Goal: Task Accomplishment & Management: Use online tool/utility

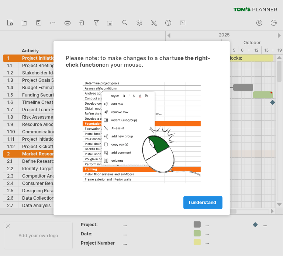
click at [199, 202] on span "I understand" at bounding box center [202, 203] width 27 height 6
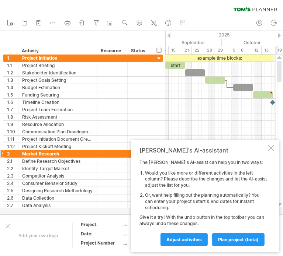
click at [271, 153] on div "[PERSON_NAME]'s AI-assistant The [PERSON_NAME]'s AI-assist can help you in two …" at bounding box center [205, 196] width 148 height 112
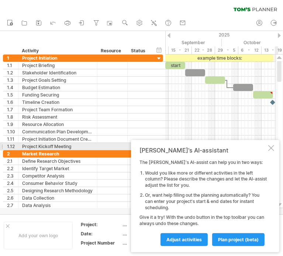
click at [271, 149] on div at bounding box center [271, 148] width 6 height 6
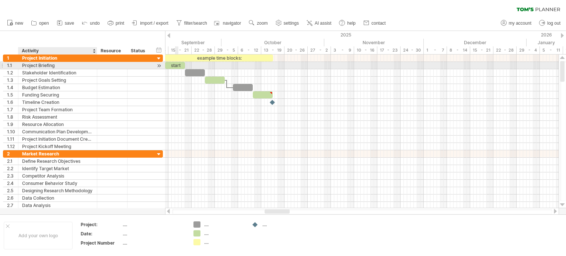
click at [86, 66] on div "Project Briefing" at bounding box center [57, 65] width 71 height 7
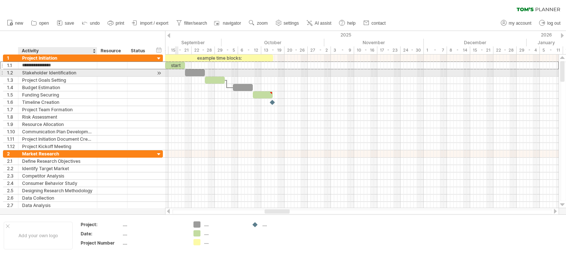
click at [72, 73] on div "Stakeholder Identification" at bounding box center [57, 72] width 71 height 7
click at [159, 72] on div at bounding box center [159, 73] width 7 height 8
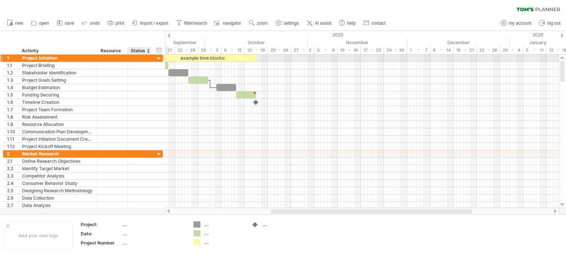
click at [159, 59] on div at bounding box center [159, 58] width 7 height 7
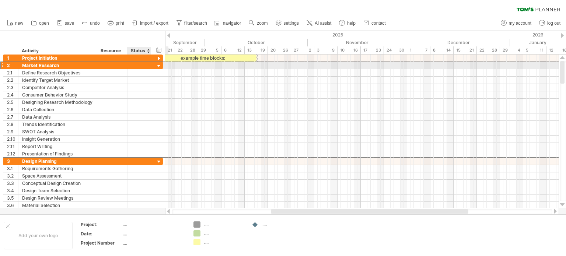
click at [134, 63] on div at bounding box center [139, 65] width 16 height 7
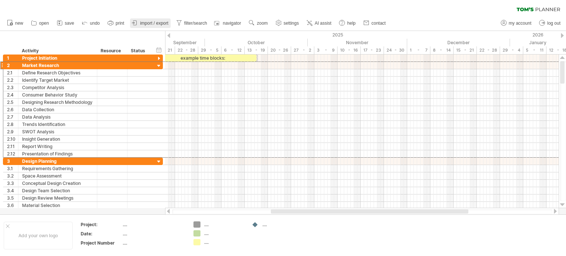
click at [146, 23] on span "import / export" at bounding box center [154, 23] width 28 height 5
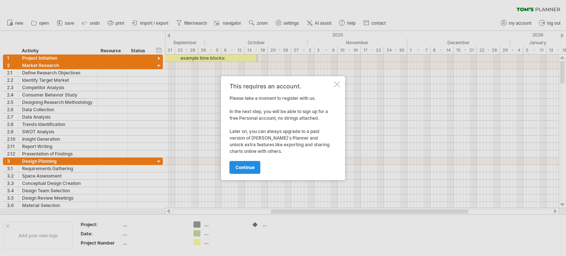
click at [238, 168] on span "continue" at bounding box center [245, 168] width 19 height 6
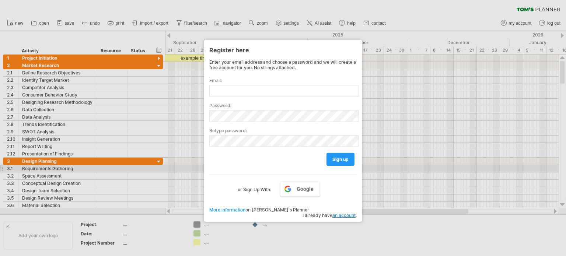
click at [238, 168] on div "Enter your email address and choose a password and we will create a free accoun…" at bounding box center [282, 126] width 147 height 135
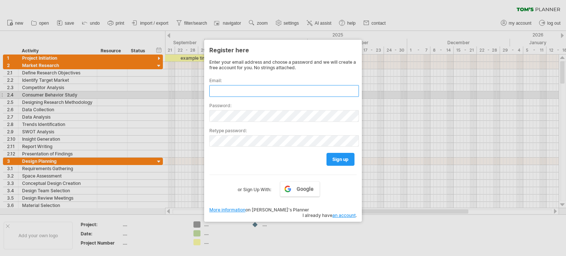
click at [218, 91] on input "text" at bounding box center [284, 91] width 150 height 12
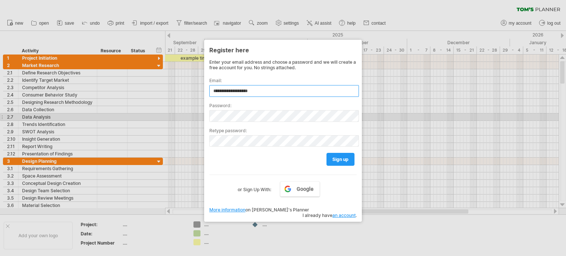
type input "**********"
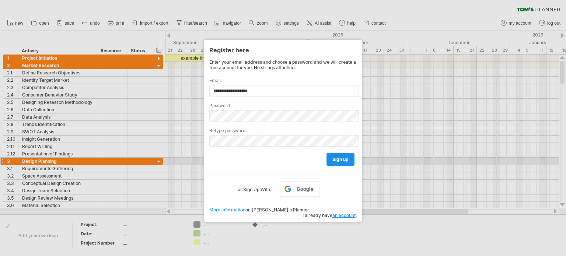
click at [282, 158] on span "sign up" at bounding box center [340, 160] width 16 height 6
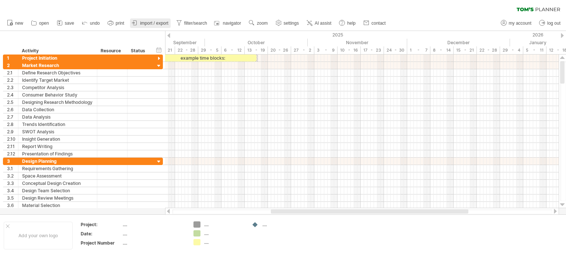
click at [152, 23] on span "import / export" at bounding box center [154, 23] width 28 height 5
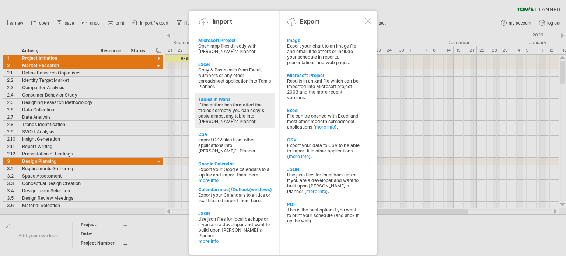
click at [231, 109] on div "If the author has formatted the tables correctly you can copy & paste almost an…" at bounding box center [234, 113] width 73 height 22
type textarea "**********"
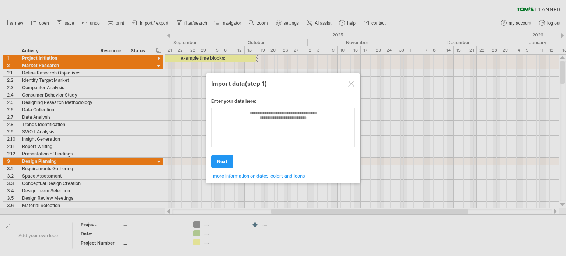
click at [282, 83] on div at bounding box center [351, 84] width 6 height 6
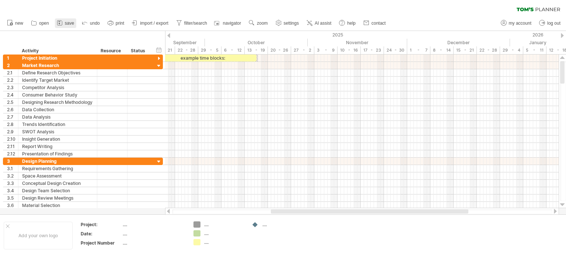
click at [67, 20] on link "save" at bounding box center [65, 23] width 21 height 10
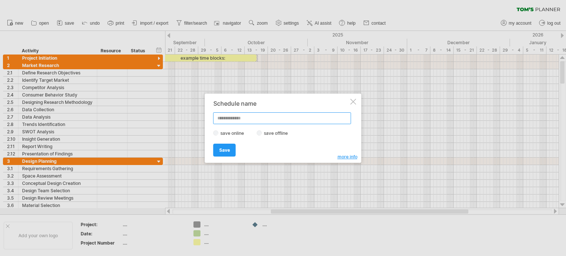
click at [238, 117] on input "text" at bounding box center [282, 118] width 138 height 12
type input "**********"
click at [224, 150] on span "Save" at bounding box center [224, 150] width 11 height 6
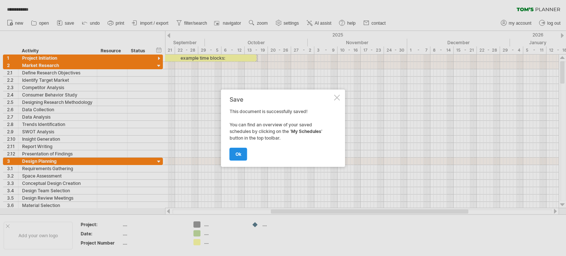
click at [239, 155] on span "ok" at bounding box center [239, 154] width 6 height 6
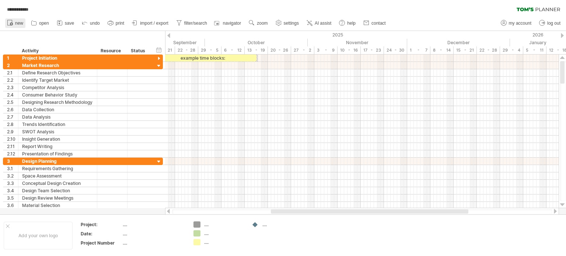
click at [20, 21] on span "new" at bounding box center [19, 23] width 8 height 5
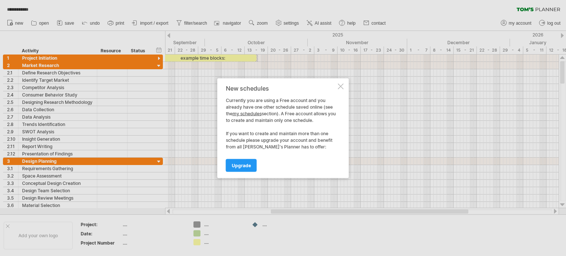
click at [282, 90] on div "New schedules Currently you are using a Free account and you already have one o…" at bounding box center [283, 128] width 132 height 100
click at [282, 86] on div at bounding box center [341, 86] width 6 height 6
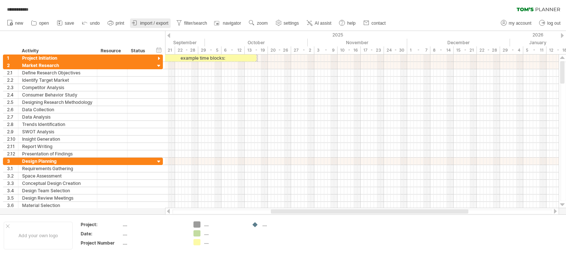
click at [134, 23] on icon at bounding box center [134, 22] width 7 height 7
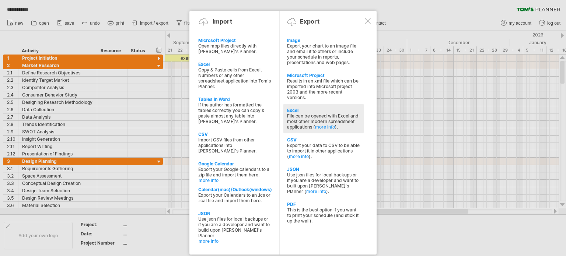
click at [282, 117] on div "File can be opened with Excel and most other modern spreadsheet applications ( …" at bounding box center [323, 121] width 73 height 17
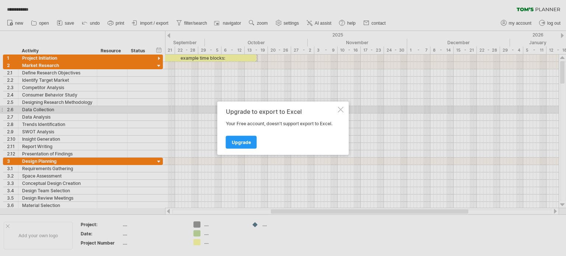
click at [282, 108] on div at bounding box center [341, 110] width 6 height 6
